Goal: Task Accomplishment & Management: Manage account settings

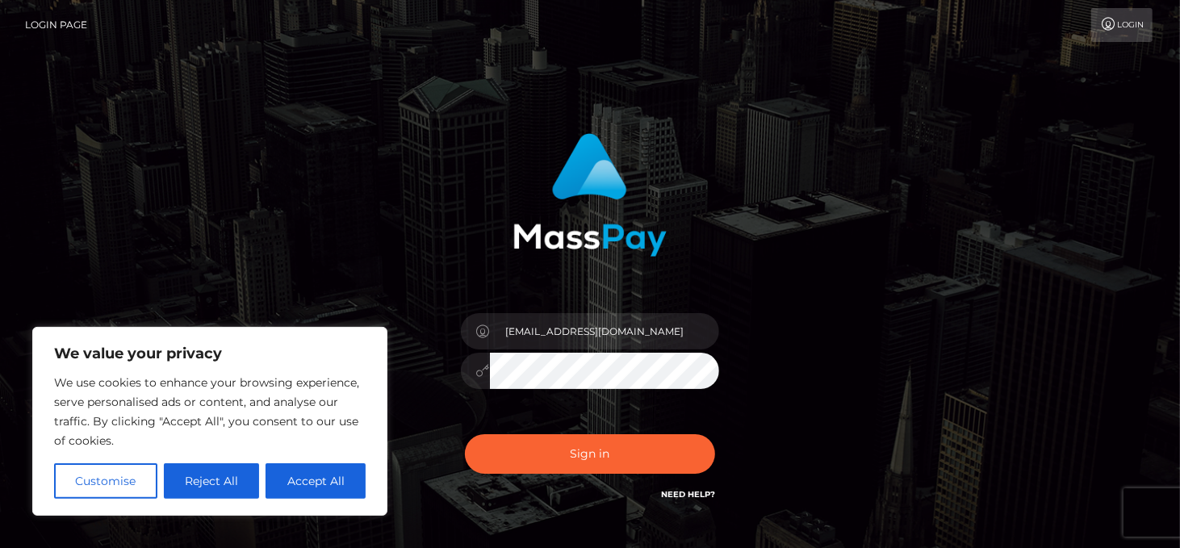
type input "[EMAIL_ADDRESS][DOMAIN_NAME]"
click at [465, 434] on button "Sign in" at bounding box center [590, 454] width 250 height 40
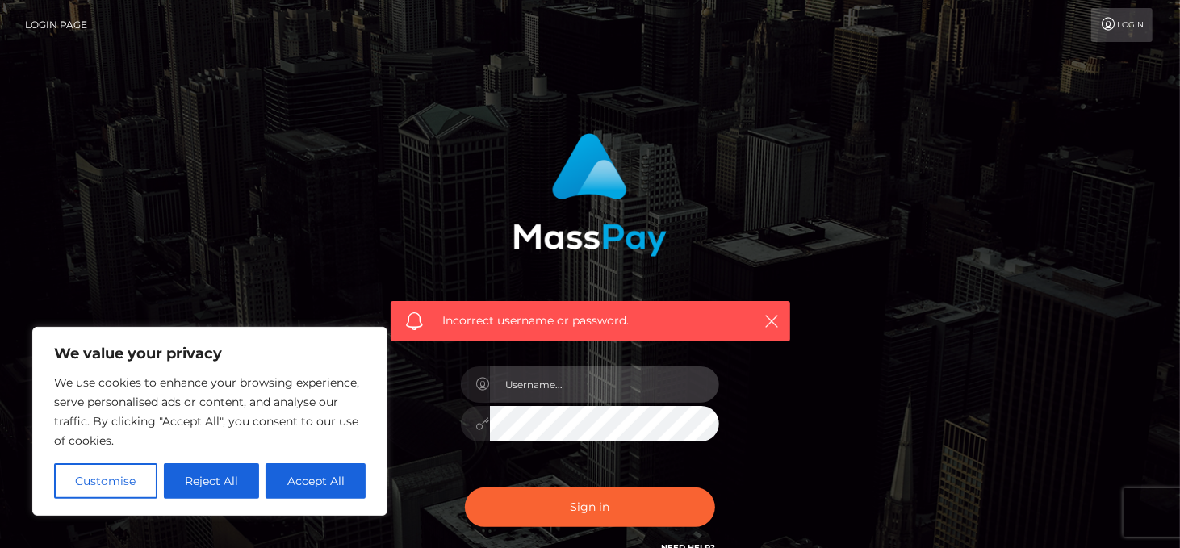
click at [513, 381] on input "text" at bounding box center [604, 384] width 229 height 36
type input "missusmumz@gmail.com"
click at [465, 487] on button "Sign in" at bounding box center [590, 507] width 250 height 40
